Goal: Task Accomplishment & Management: Manage account settings

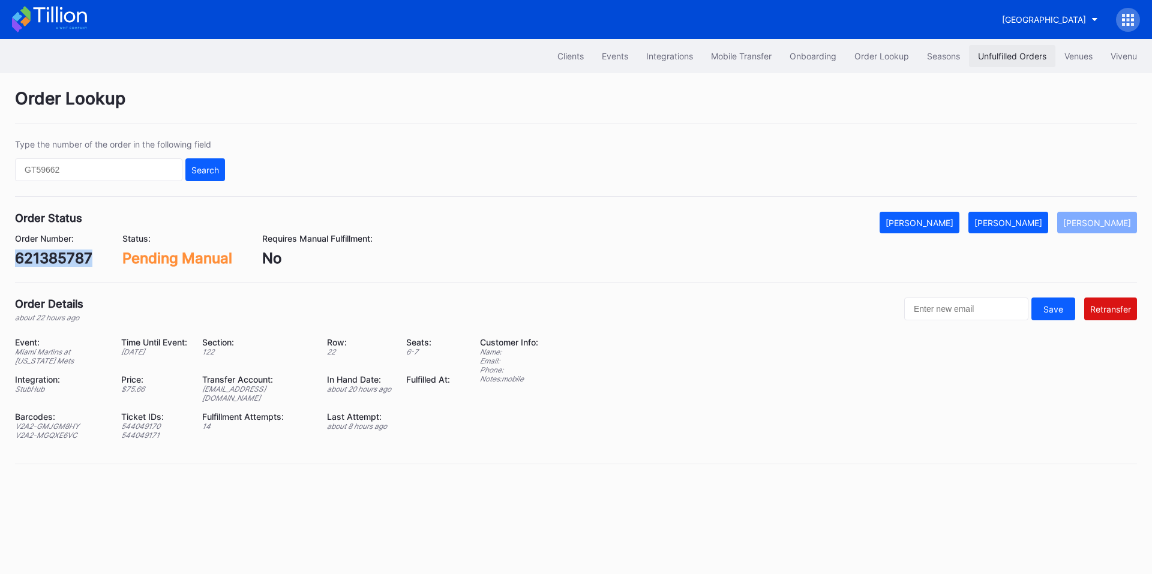
click at [1032, 56] on div "Unfulfilled Orders" at bounding box center [1012, 56] width 68 height 10
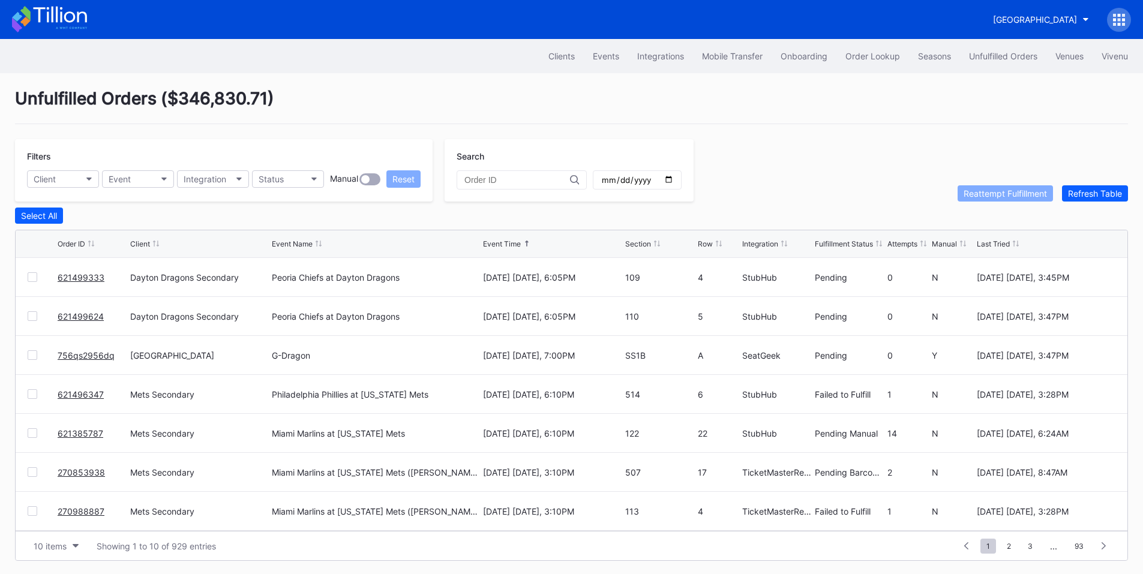
click at [81, 360] on link "756qs2956dq" at bounding box center [86, 355] width 57 height 10
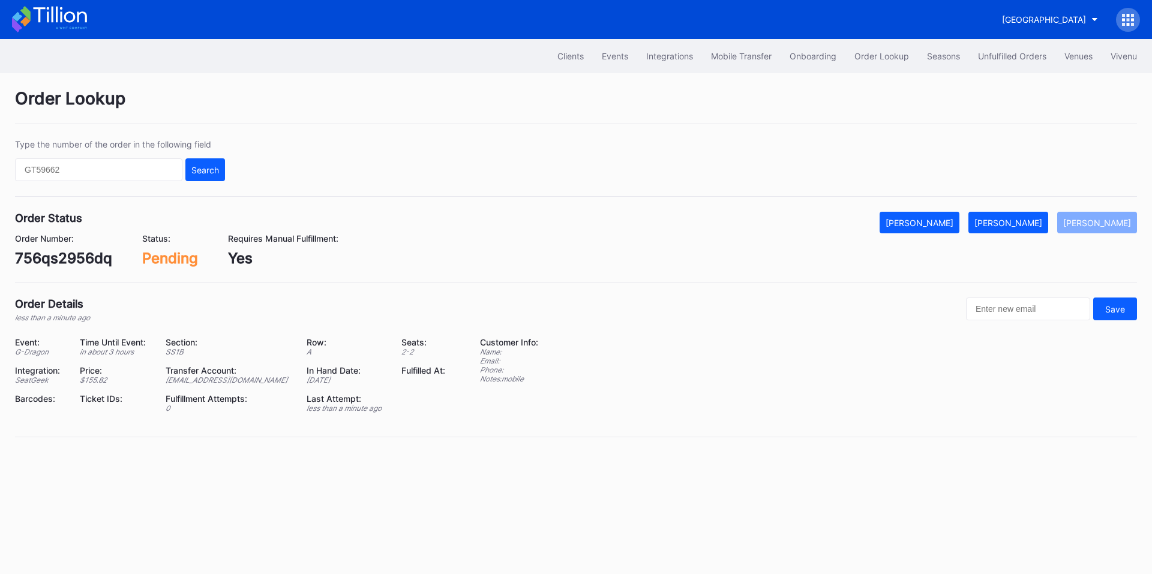
click at [54, 260] on div "756qs2956dq" at bounding box center [63, 258] width 97 height 17
copy div "756qs2956dq"
click at [1024, 232] on button "[PERSON_NAME]" at bounding box center [1008, 223] width 80 height 22
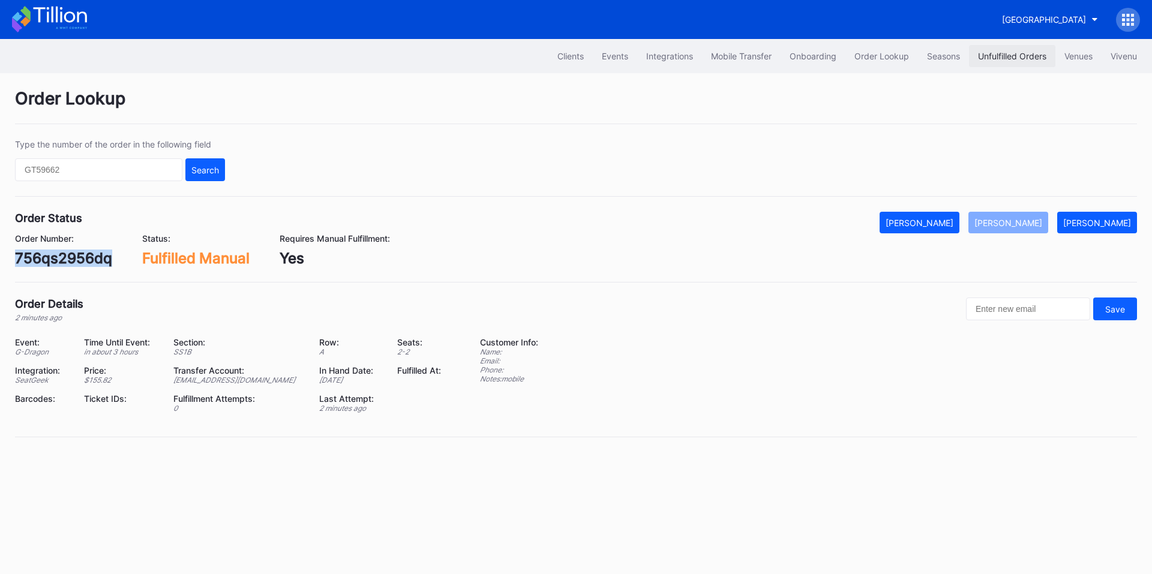
click at [1014, 57] on div "Unfulfilled Orders" at bounding box center [1012, 56] width 68 height 10
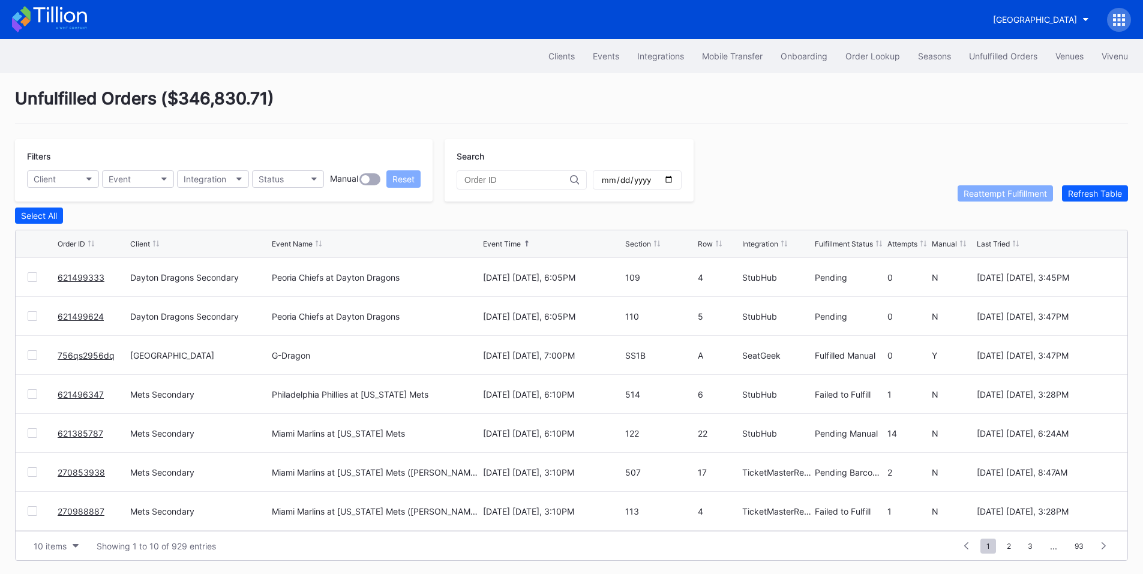
click at [90, 279] on link "621499333" at bounding box center [81, 277] width 47 height 10
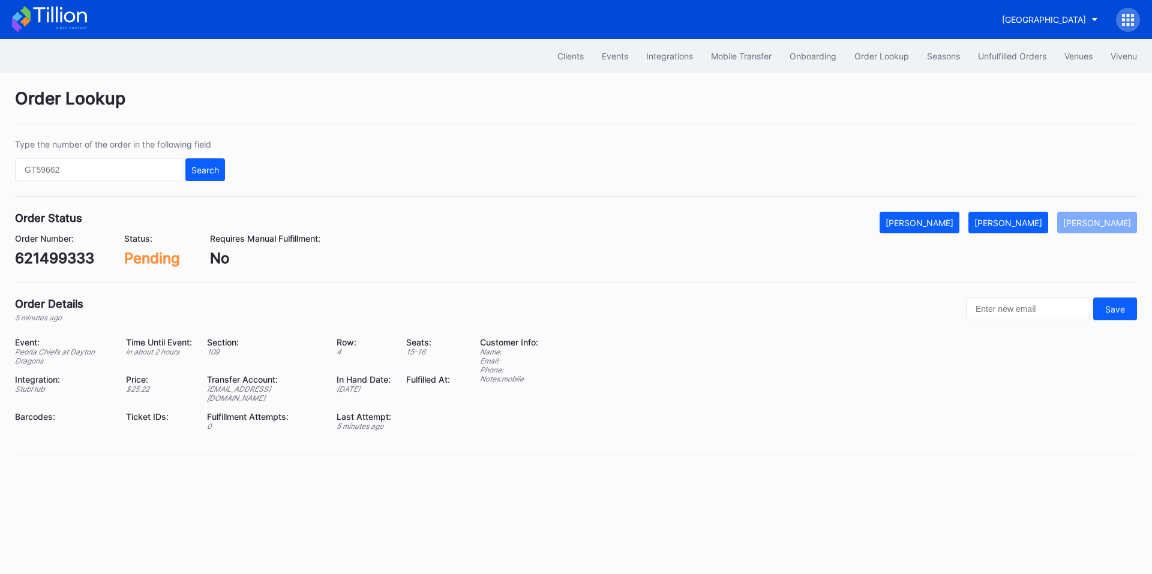
click at [59, 257] on div "621499333" at bounding box center [54, 258] width 79 height 17
copy div "621499333"
click at [1021, 223] on div "[PERSON_NAME]" at bounding box center [1008, 223] width 68 height 10
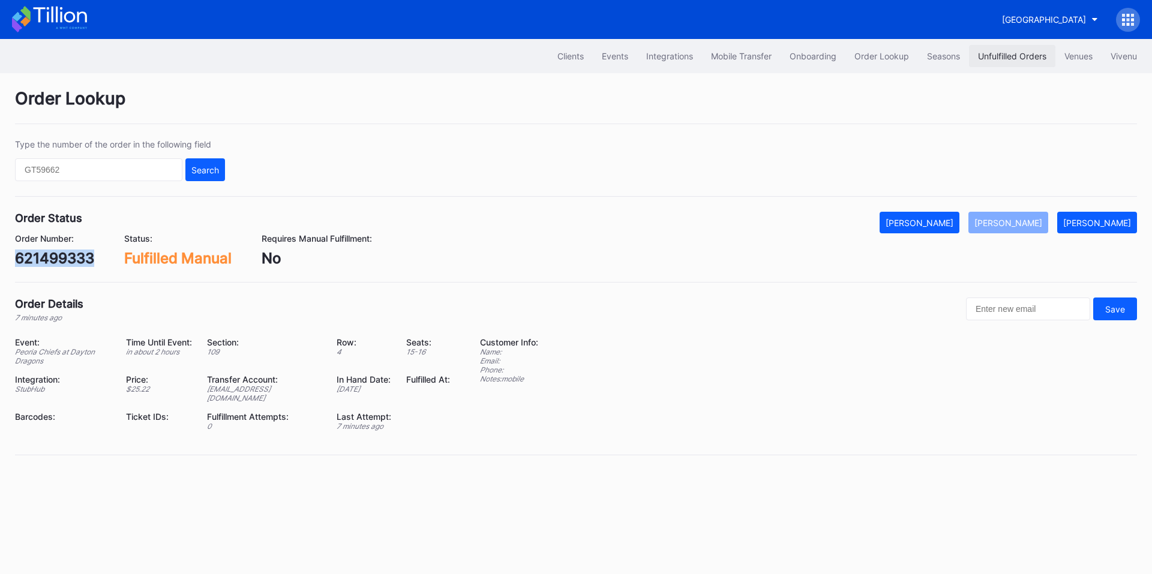
click at [1003, 62] on button "Unfulfilled Orders" at bounding box center [1012, 56] width 86 height 22
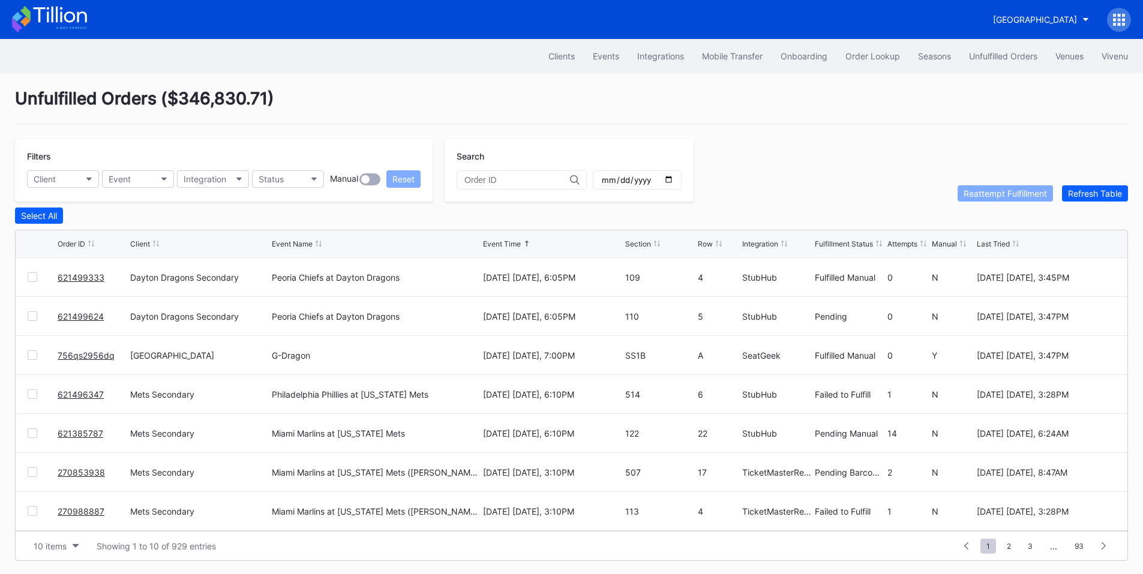
click at [87, 320] on link "621499624" at bounding box center [81, 316] width 46 height 10
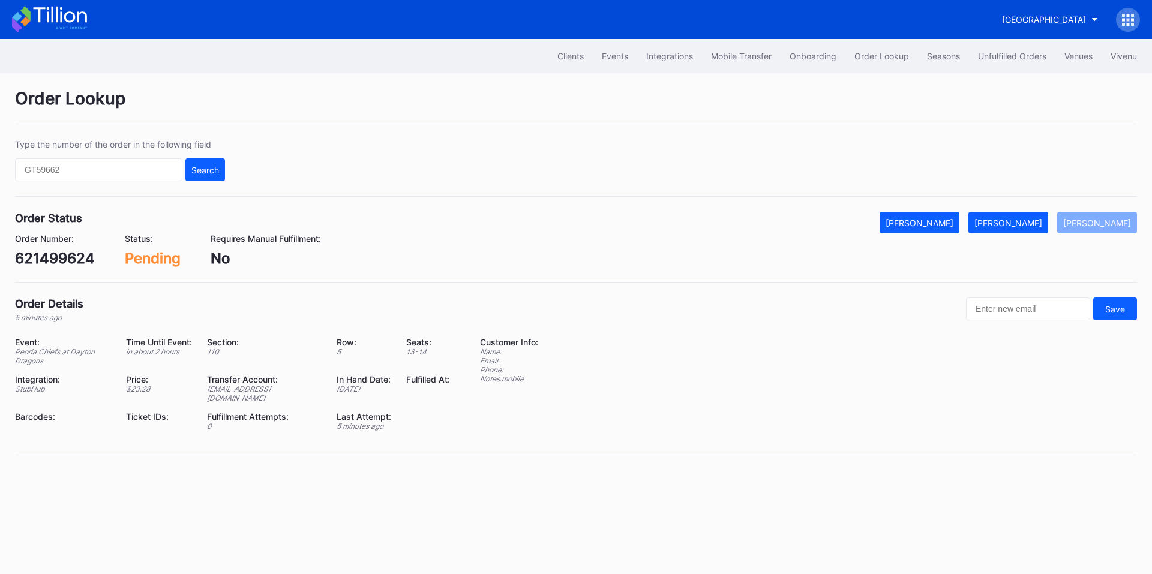
click at [69, 264] on div "621499624" at bounding box center [55, 258] width 80 height 17
copy div "621499624"
drag, startPoint x: 1025, startPoint y: 226, endPoint x: 1149, endPoint y: 294, distance: 141.4
click at [1025, 226] on div "[PERSON_NAME]" at bounding box center [1008, 223] width 68 height 10
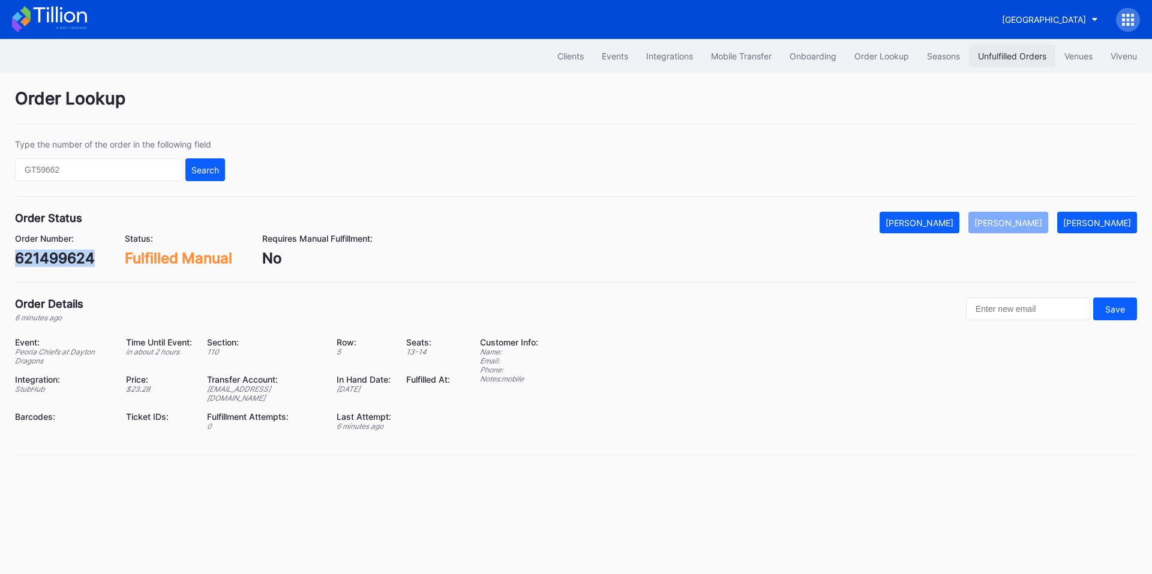
click at [1004, 53] on div "Unfulfilled Orders" at bounding box center [1012, 56] width 68 height 10
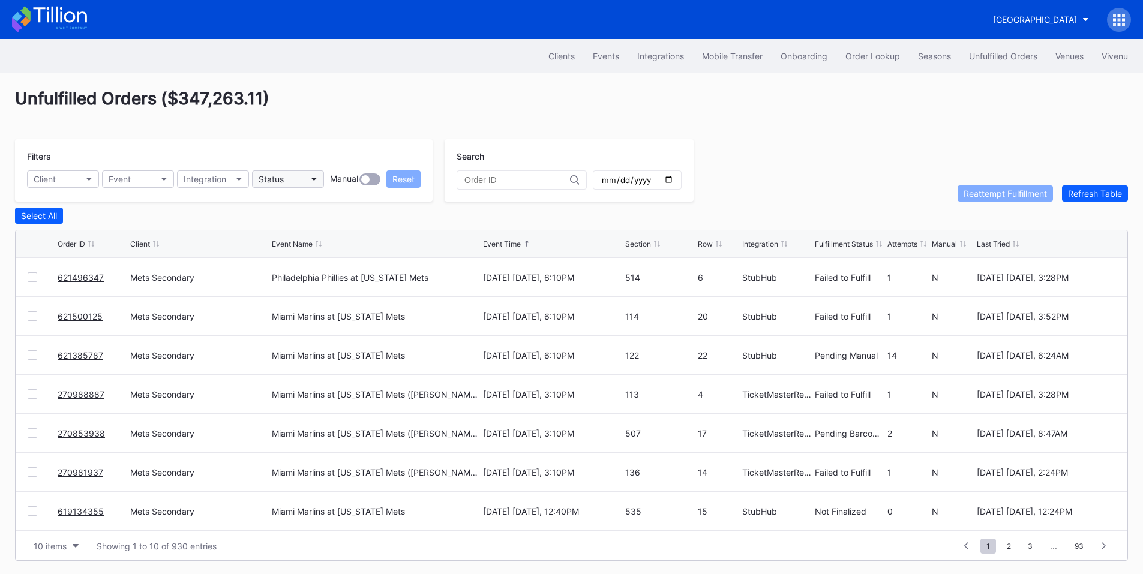
click at [307, 178] on button "Status" at bounding box center [288, 178] width 72 height 17
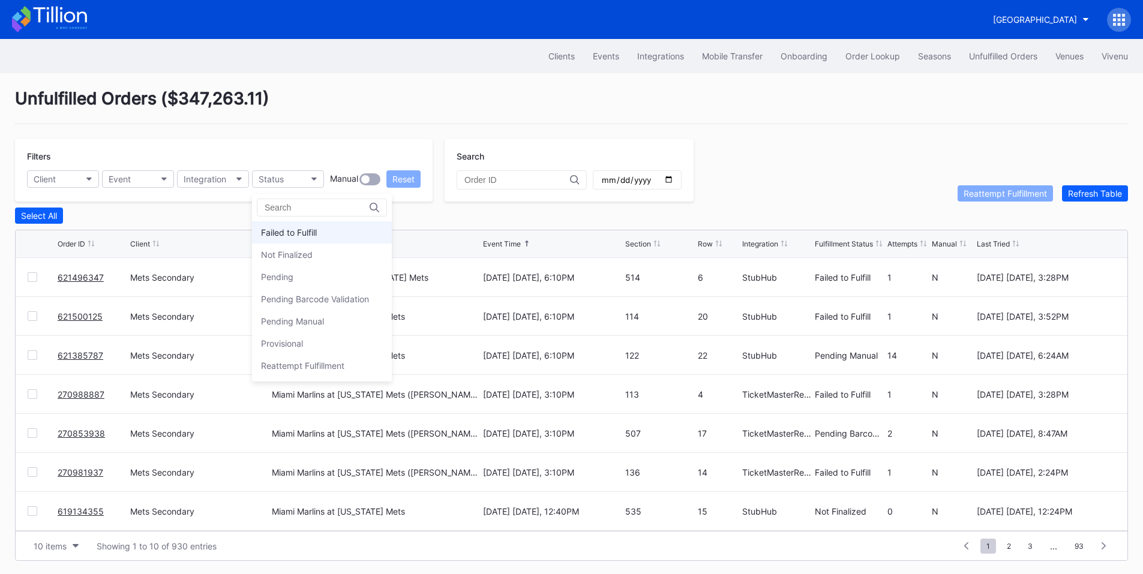
click at [308, 230] on div "Failed to Fulfill" at bounding box center [289, 232] width 56 height 10
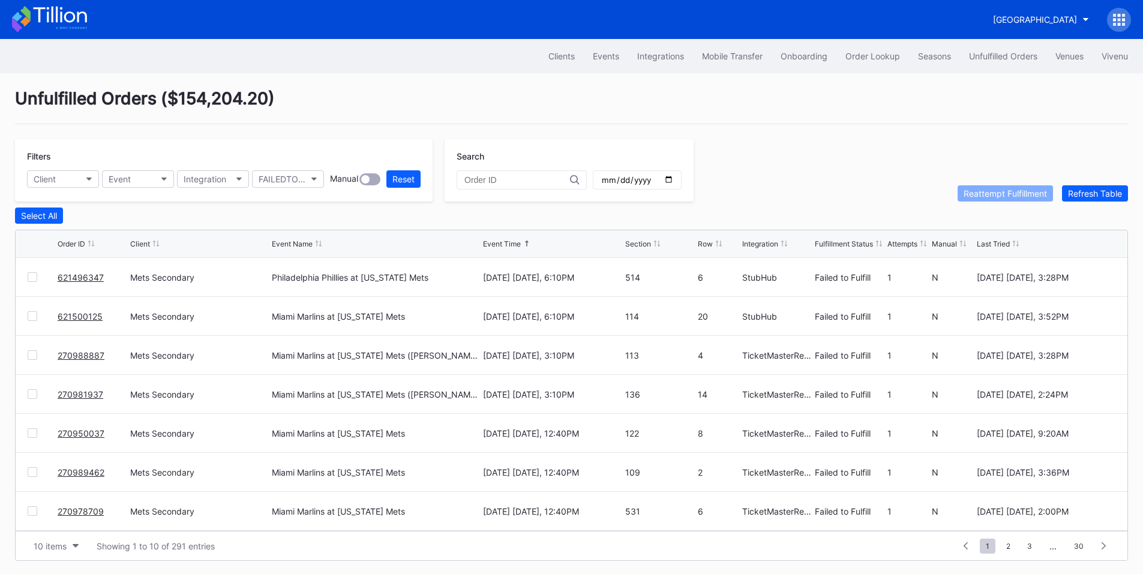
click at [35, 282] on div at bounding box center [33, 277] width 10 height 10
click at [33, 321] on div at bounding box center [33, 316] width 10 height 10
click at [35, 358] on div at bounding box center [33, 355] width 10 height 10
click at [34, 394] on div at bounding box center [33, 394] width 10 height 10
click at [29, 432] on div at bounding box center [33, 433] width 10 height 10
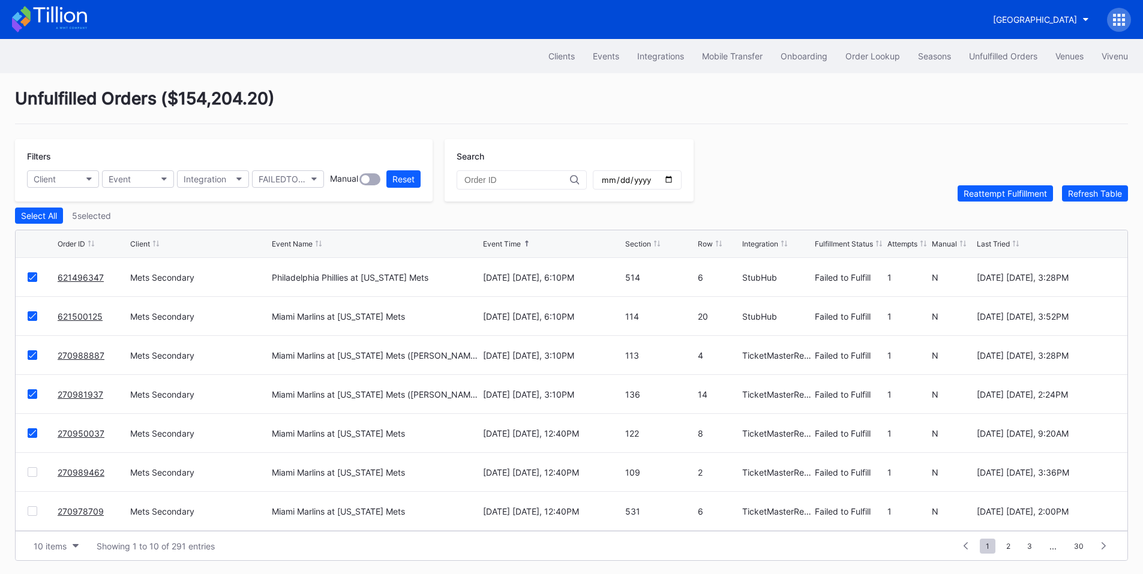
click at [32, 474] on div at bounding box center [33, 472] width 10 height 10
click at [35, 510] on div at bounding box center [33, 511] width 10 height 10
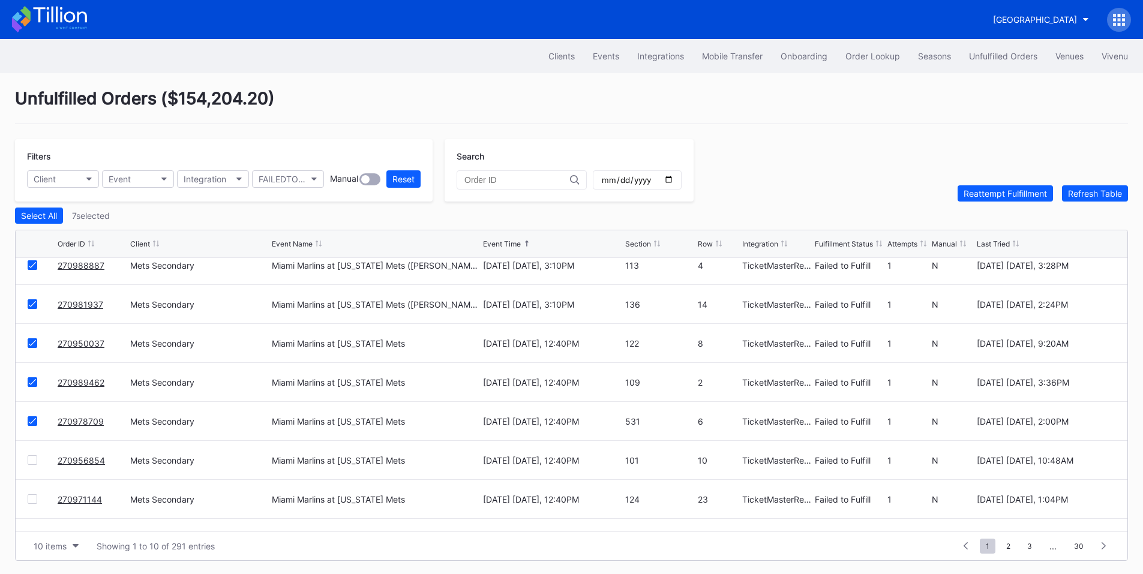
scroll to position [117, 0]
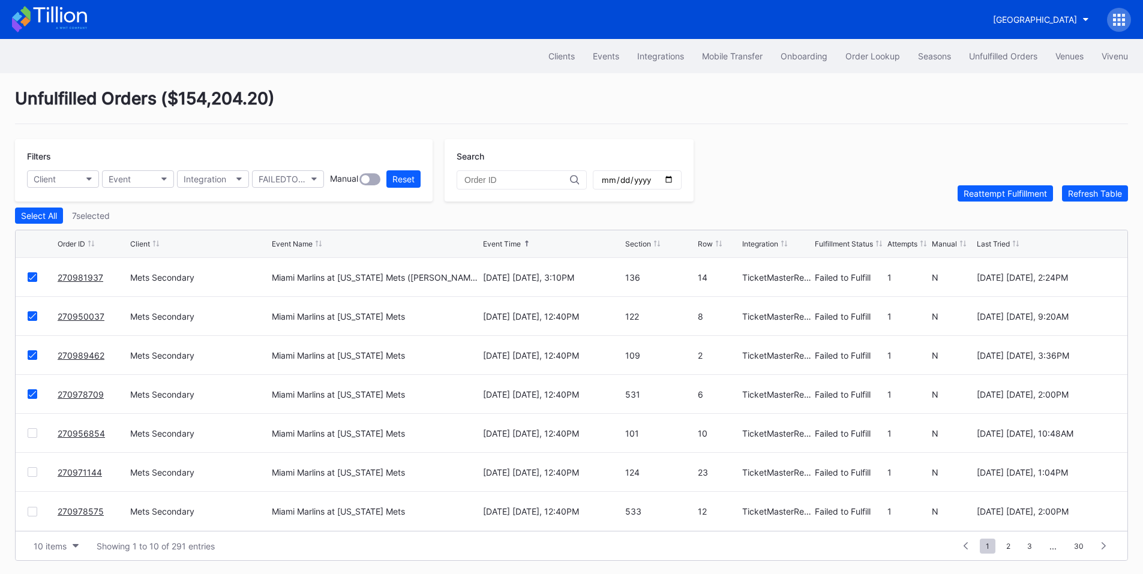
click at [32, 437] on div at bounding box center [33, 433] width 10 height 10
click at [31, 474] on div at bounding box center [33, 472] width 10 height 10
click at [30, 513] on div at bounding box center [33, 512] width 10 height 10
click at [985, 197] on div "Reattempt Fulfillment" at bounding box center [1004, 193] width 83 height 10
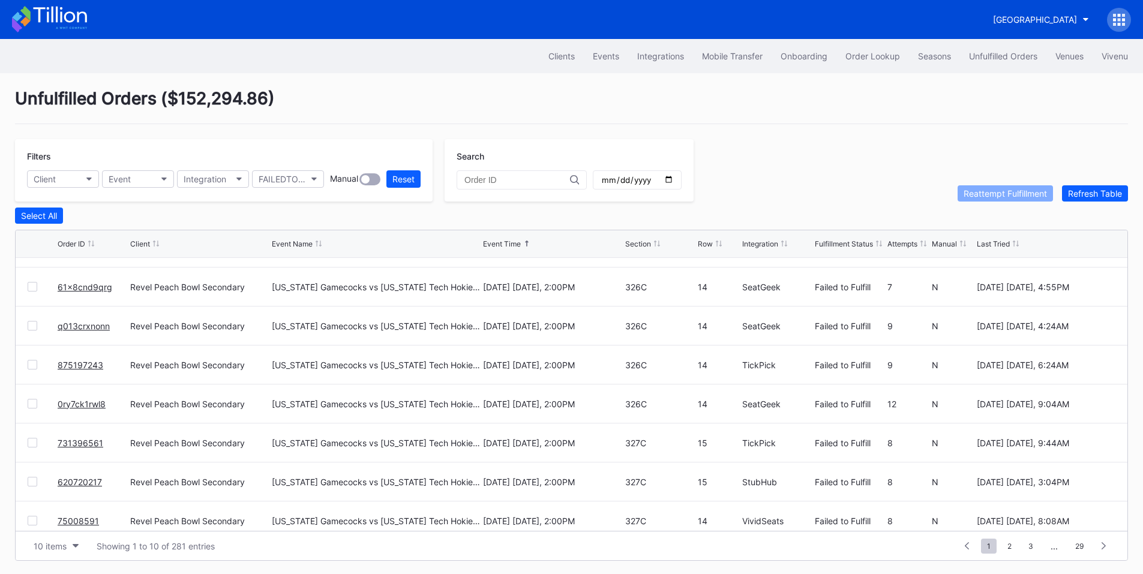
scroll to position [0, 0]
